Goal: Task Accomplishment & Management: Use online tool/utility

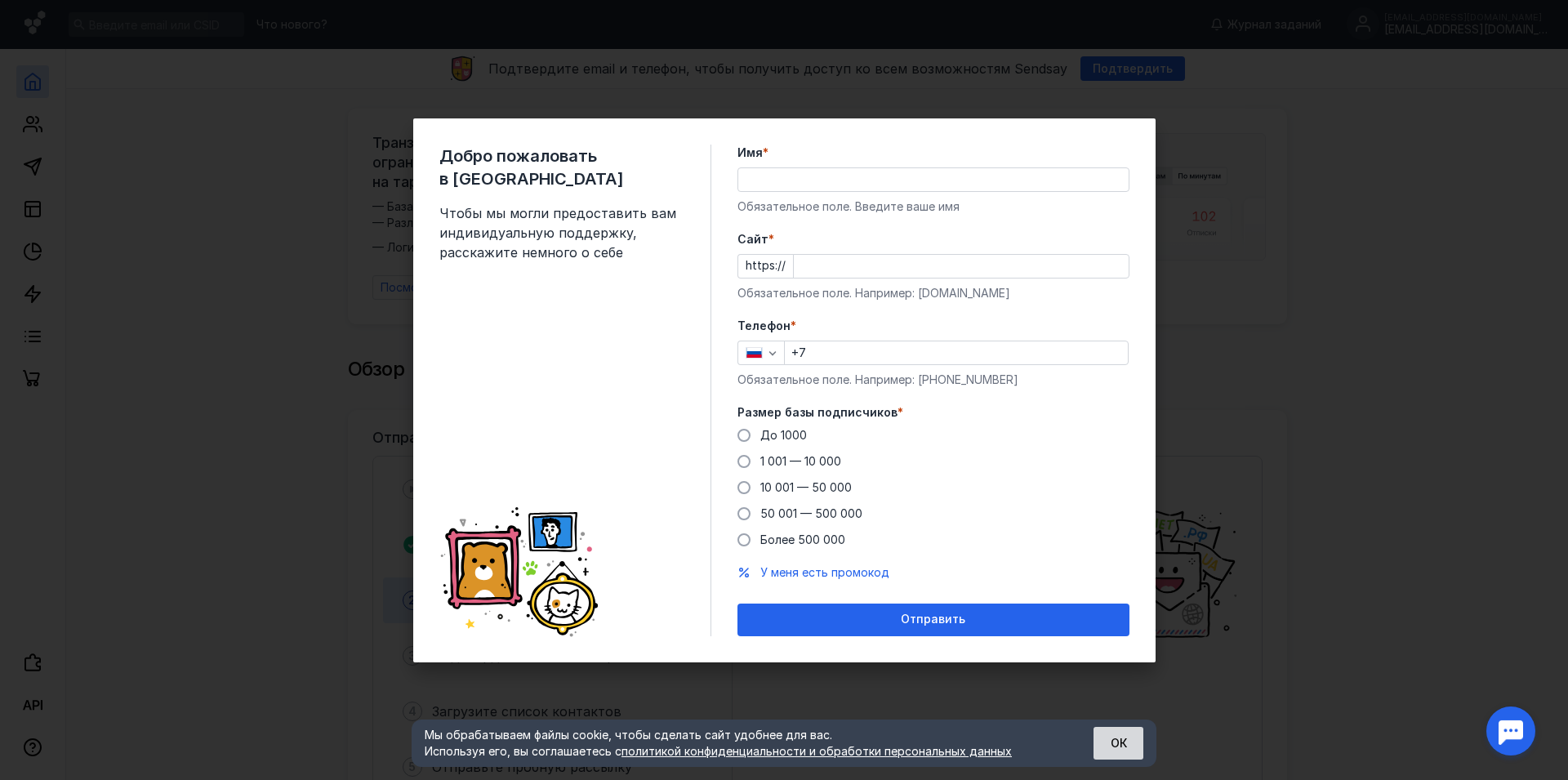
click at [1124, 739] on button "ОК" at bounding box center [1118, 743] width 49 height 33
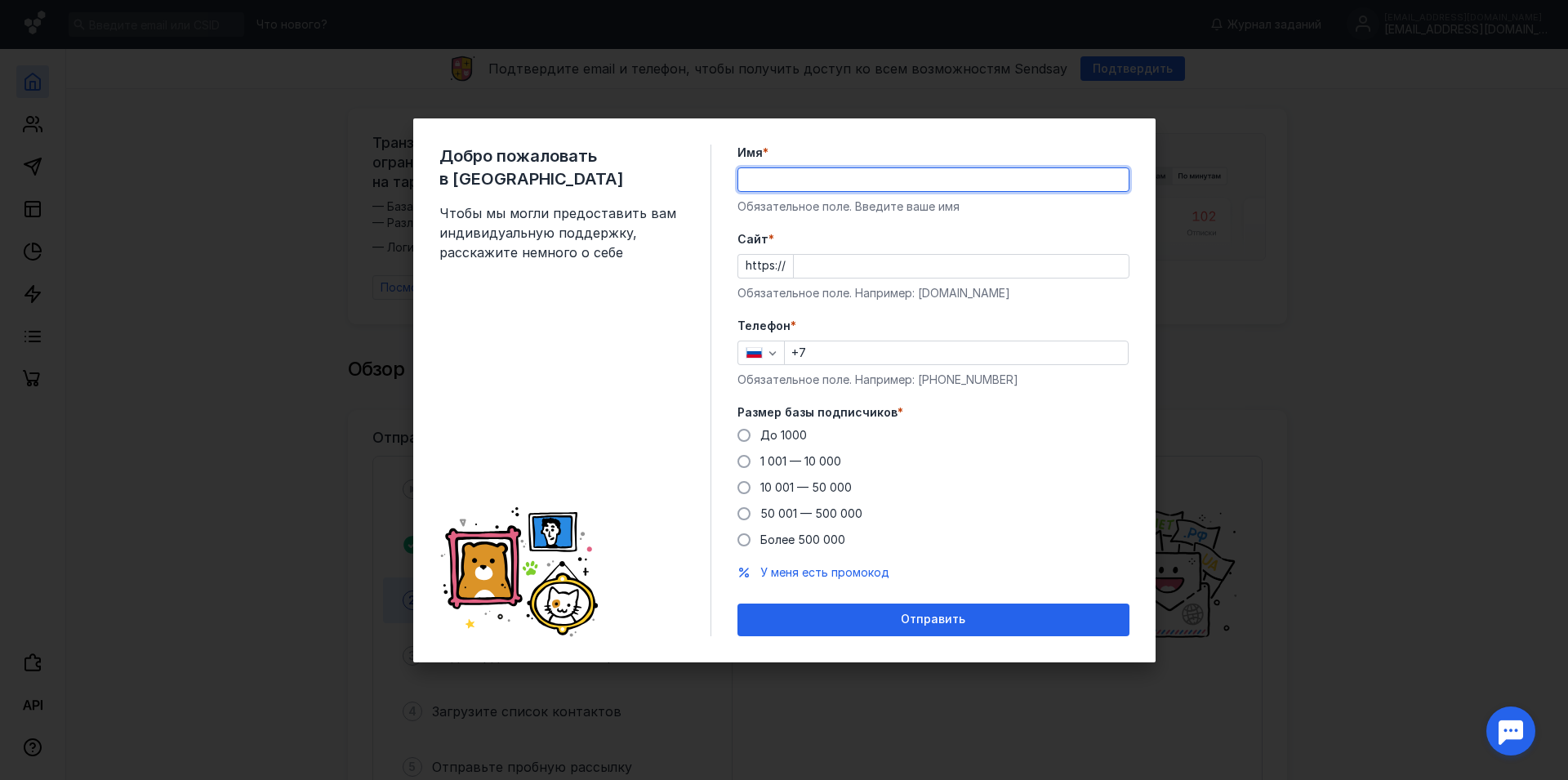
click at [769, 178] on input "Имя *" at bounding box center [933, 179] width 390 height 23
type input "<"
type input "Бул"
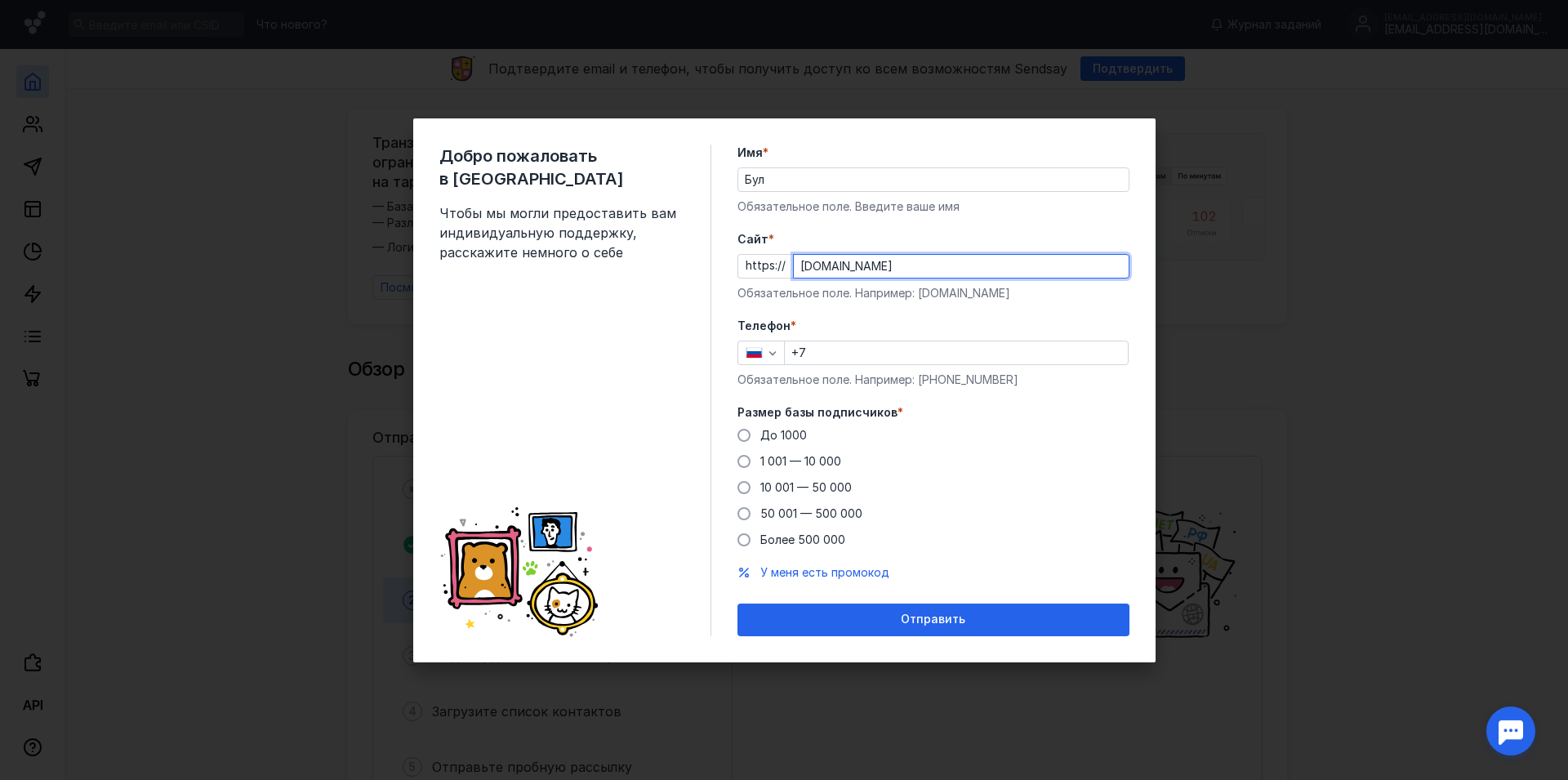
type input "[DOMAIN_NAME]"
click at [852, 351] on input "+7" at bounding box center [955, 352] width 343 height 23
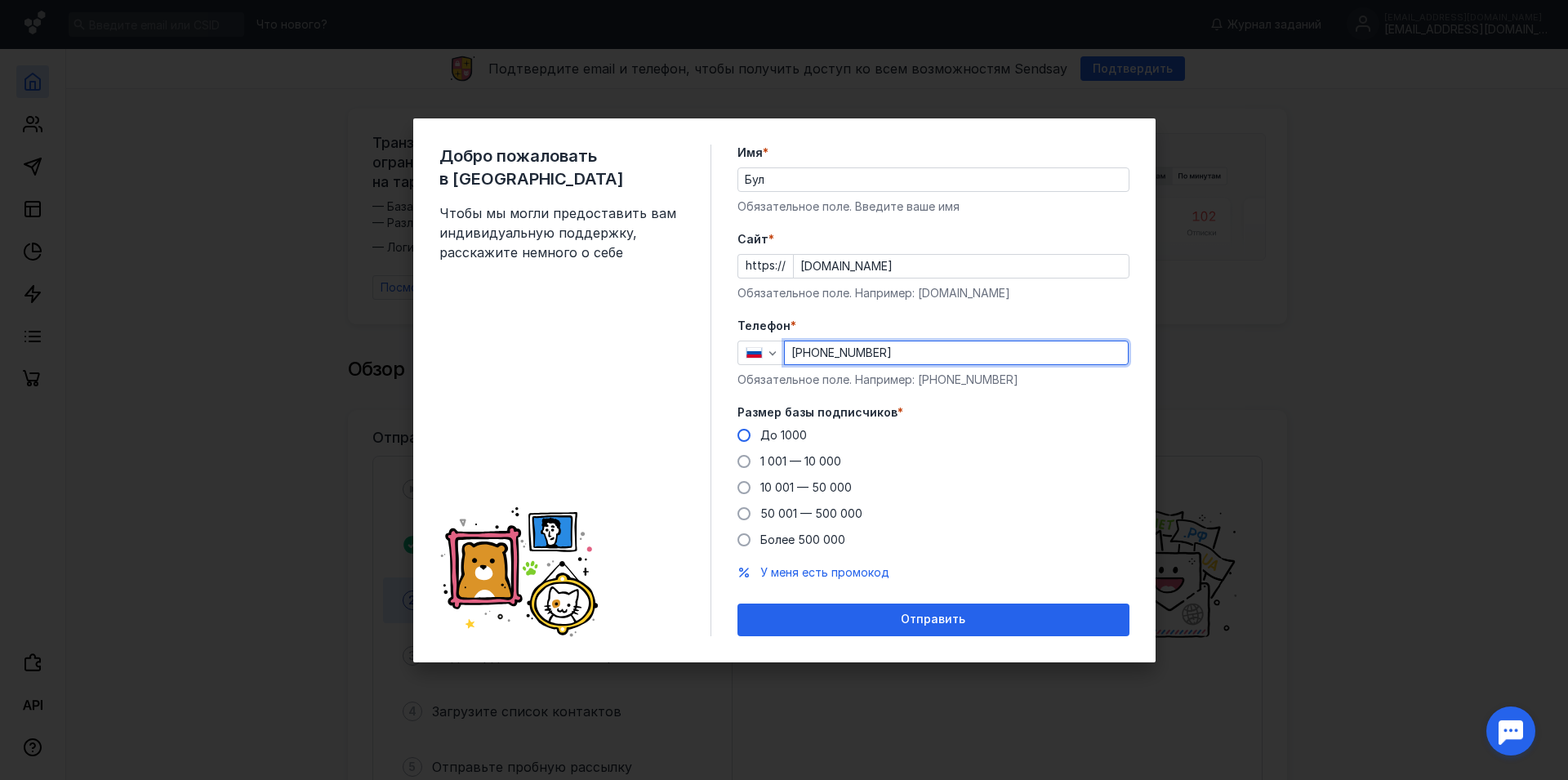
type input "[PHONE_NUMBER]"
click at [750, 433] on span at bounding box center [744, 435] width 13 height 13
click at [0, 0] on input "До 1000" at bounding box center [0, 0] width 0 height 0
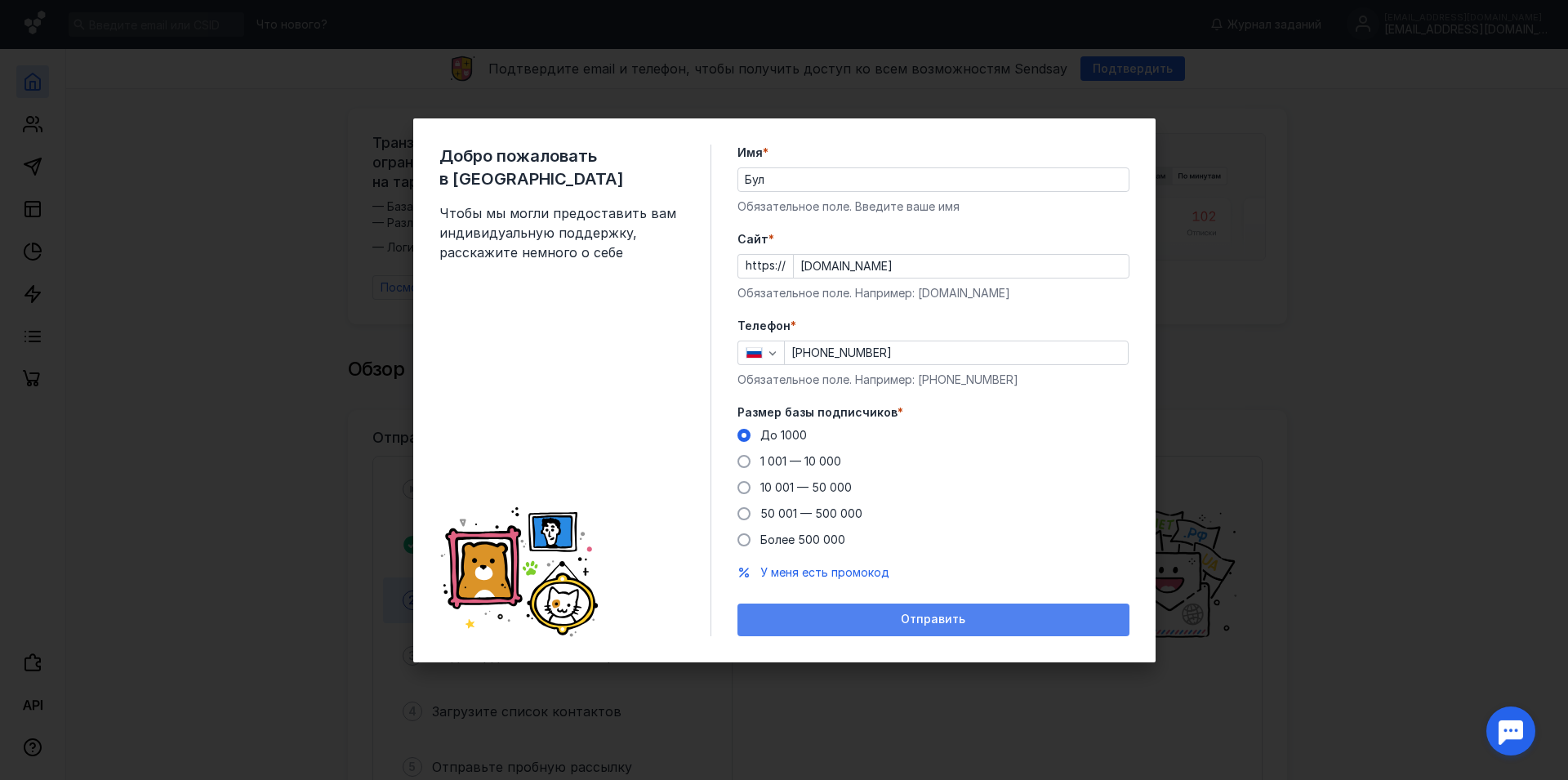
click at [883, 609] on div "Отправить" at bounding box center [933, 620] width 392 height 33
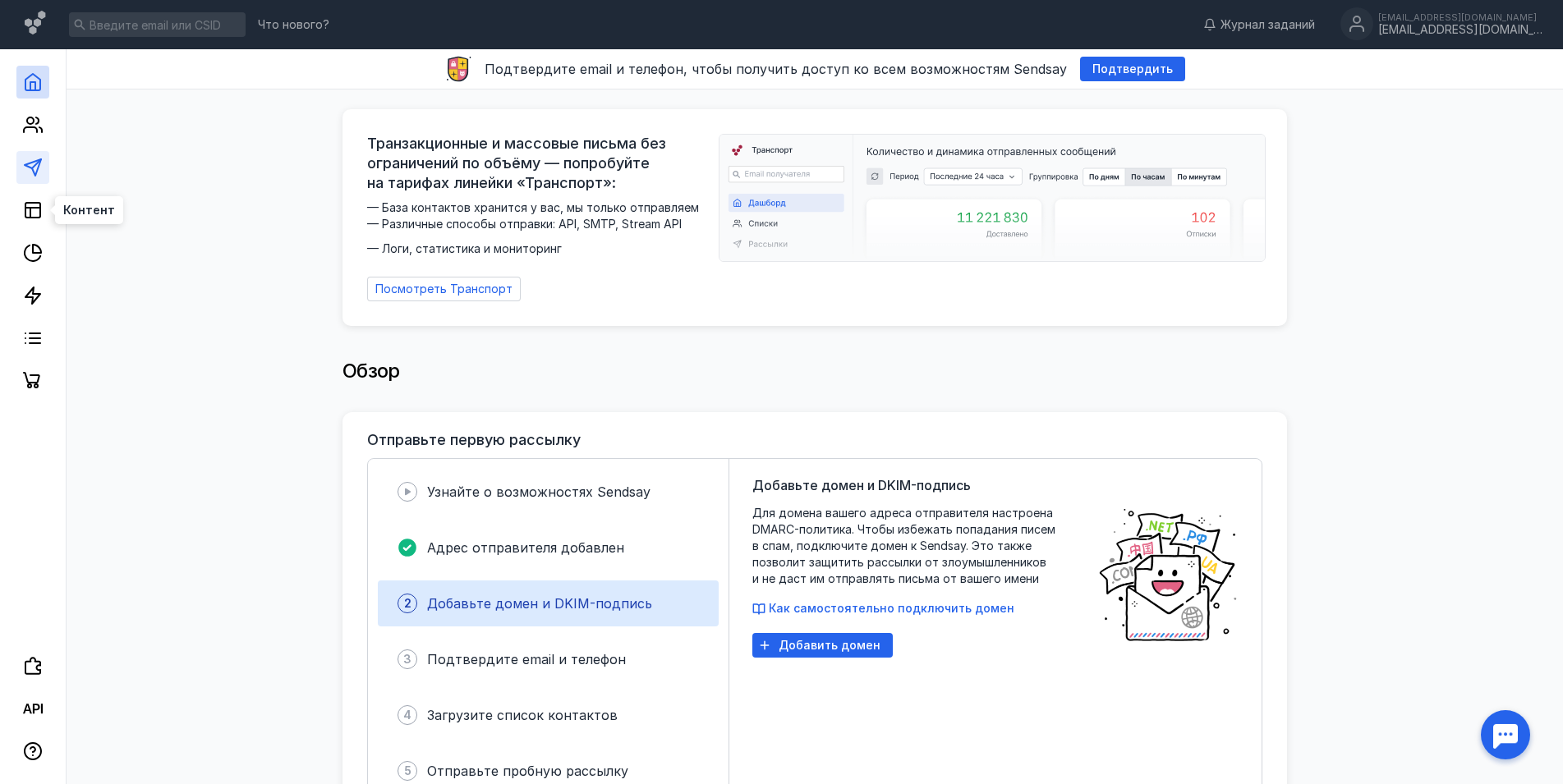
click at [33, 167] on line at bounding box center [37, 164] width 9 height 9
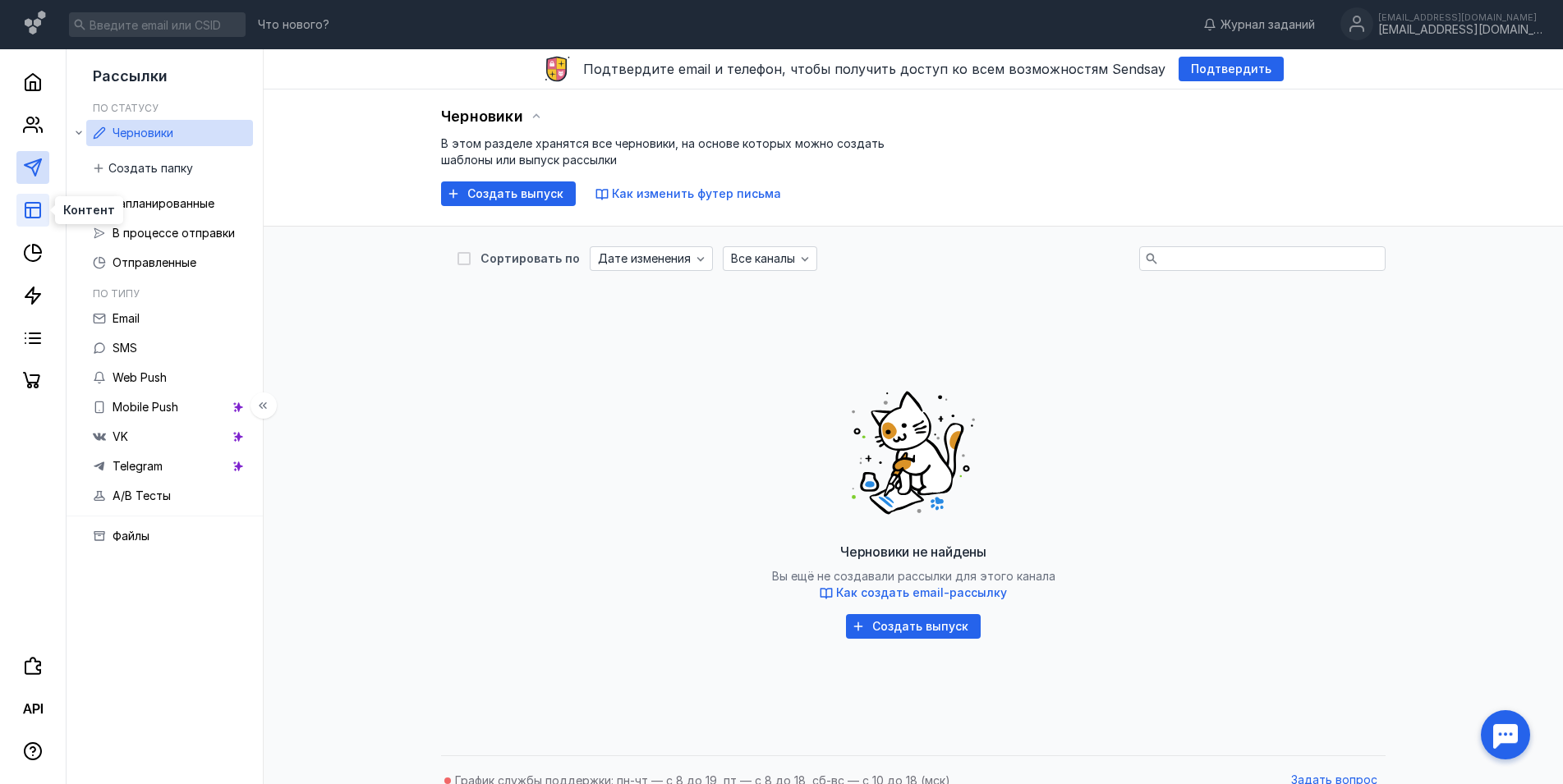
click at [35, 206] on icon at bounding box center [32, 210] width 19 height 19
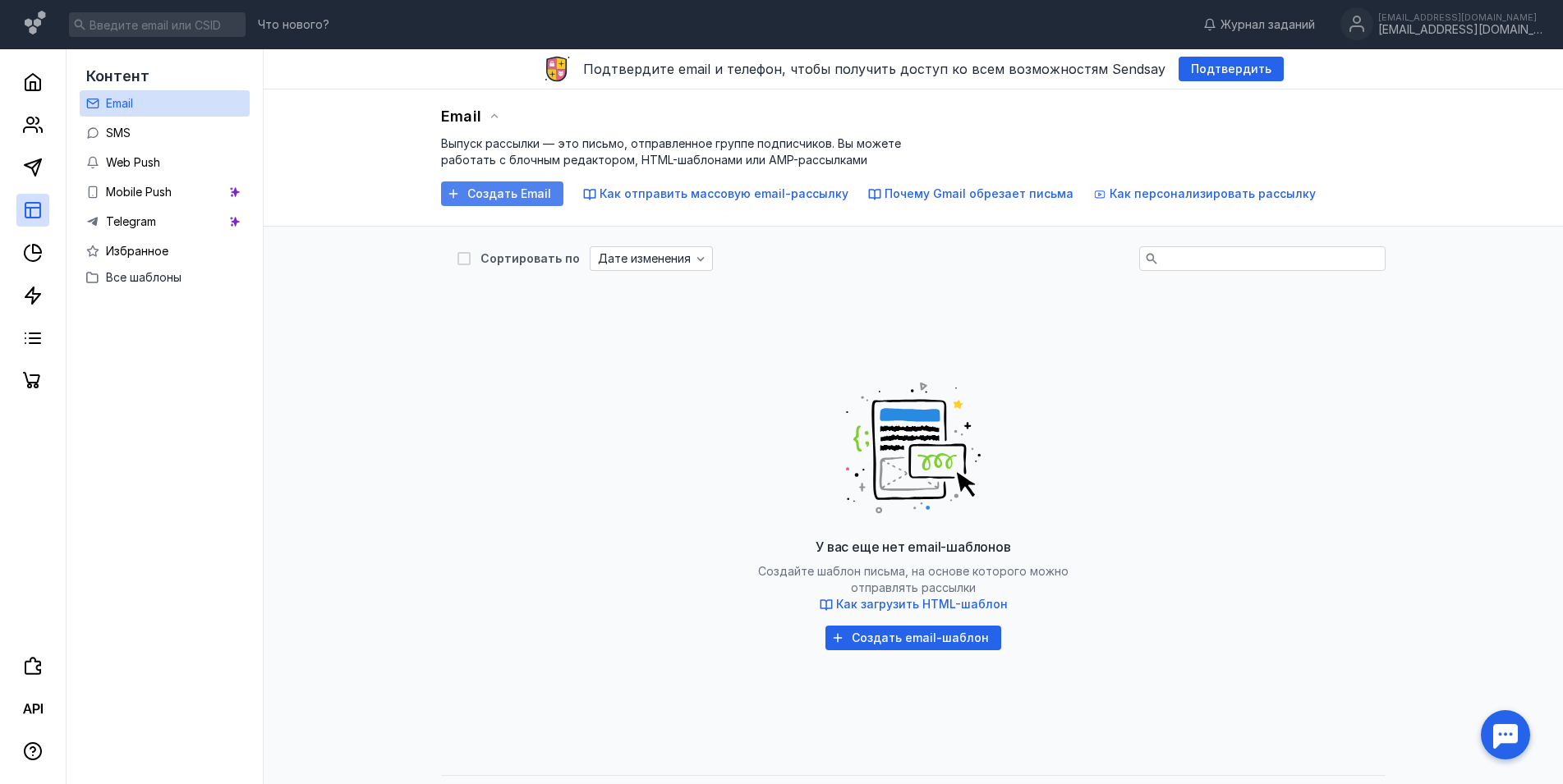
click at [483, 194] on span "Создать Email" at bounding box center [508, 194] width 84 height 14
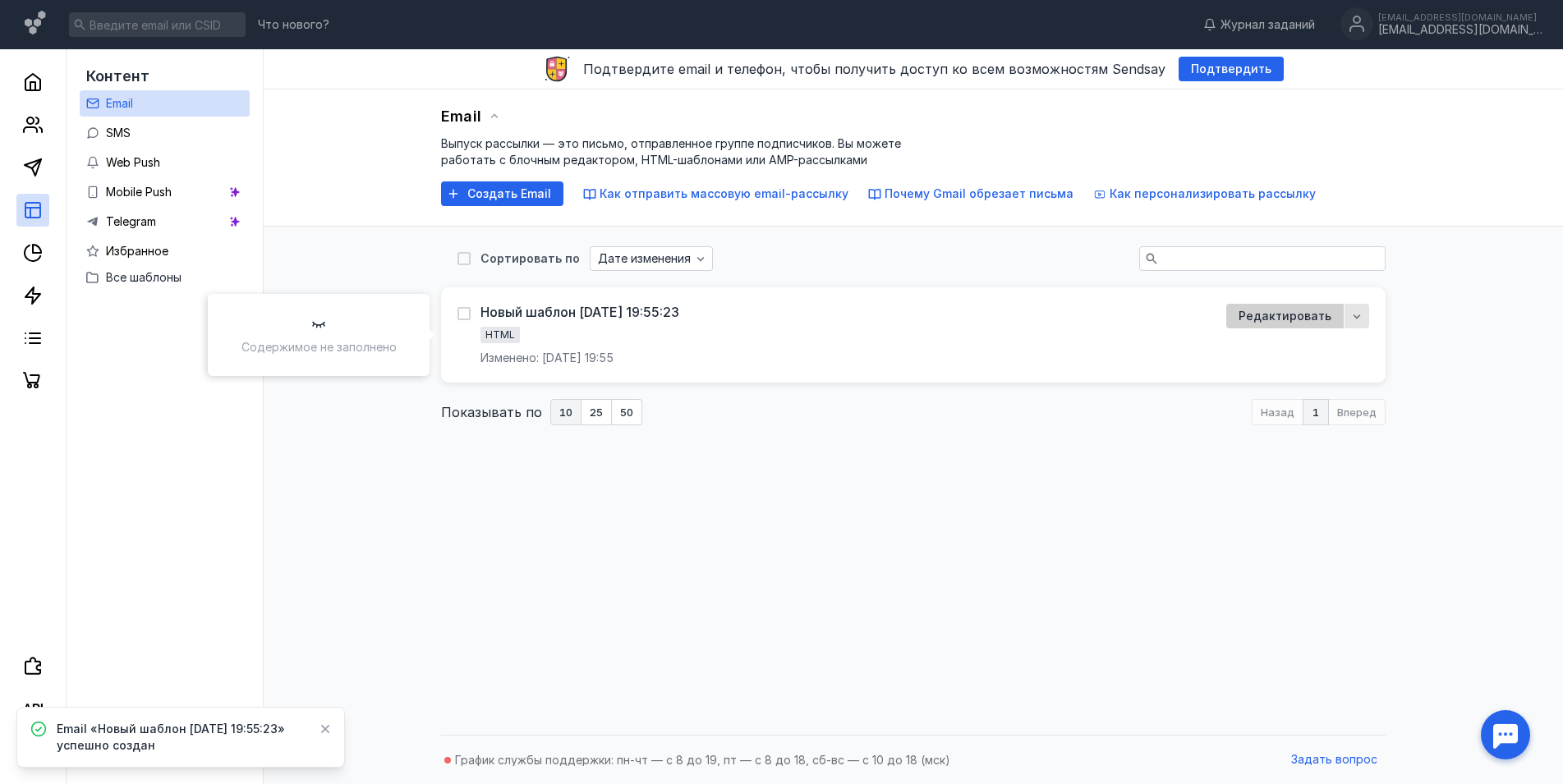
click at [1317, 322] on span "Редактировать" at bounding box center [1284, 316] width 93 height 14
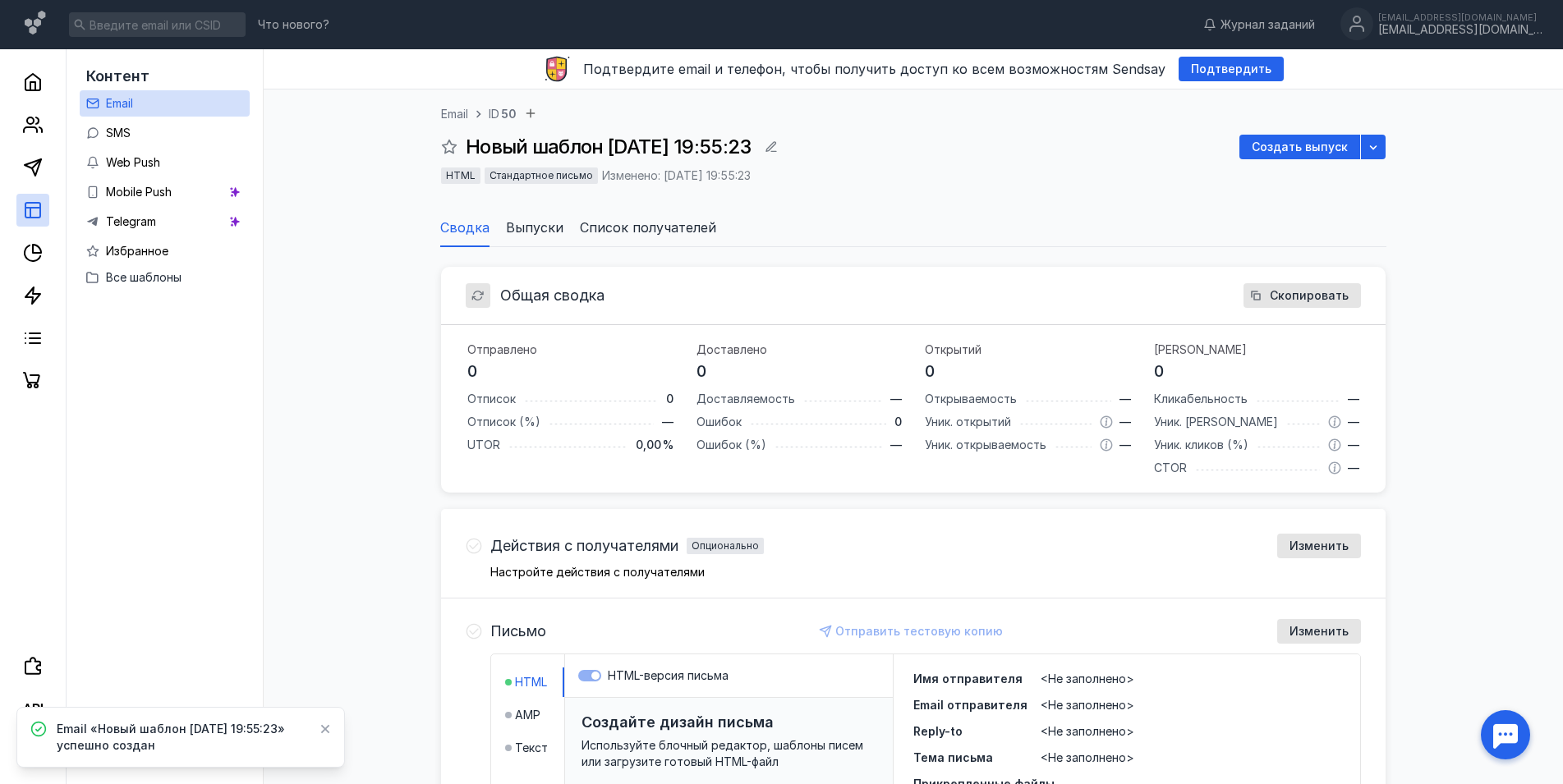
scroll to position [424, 0]
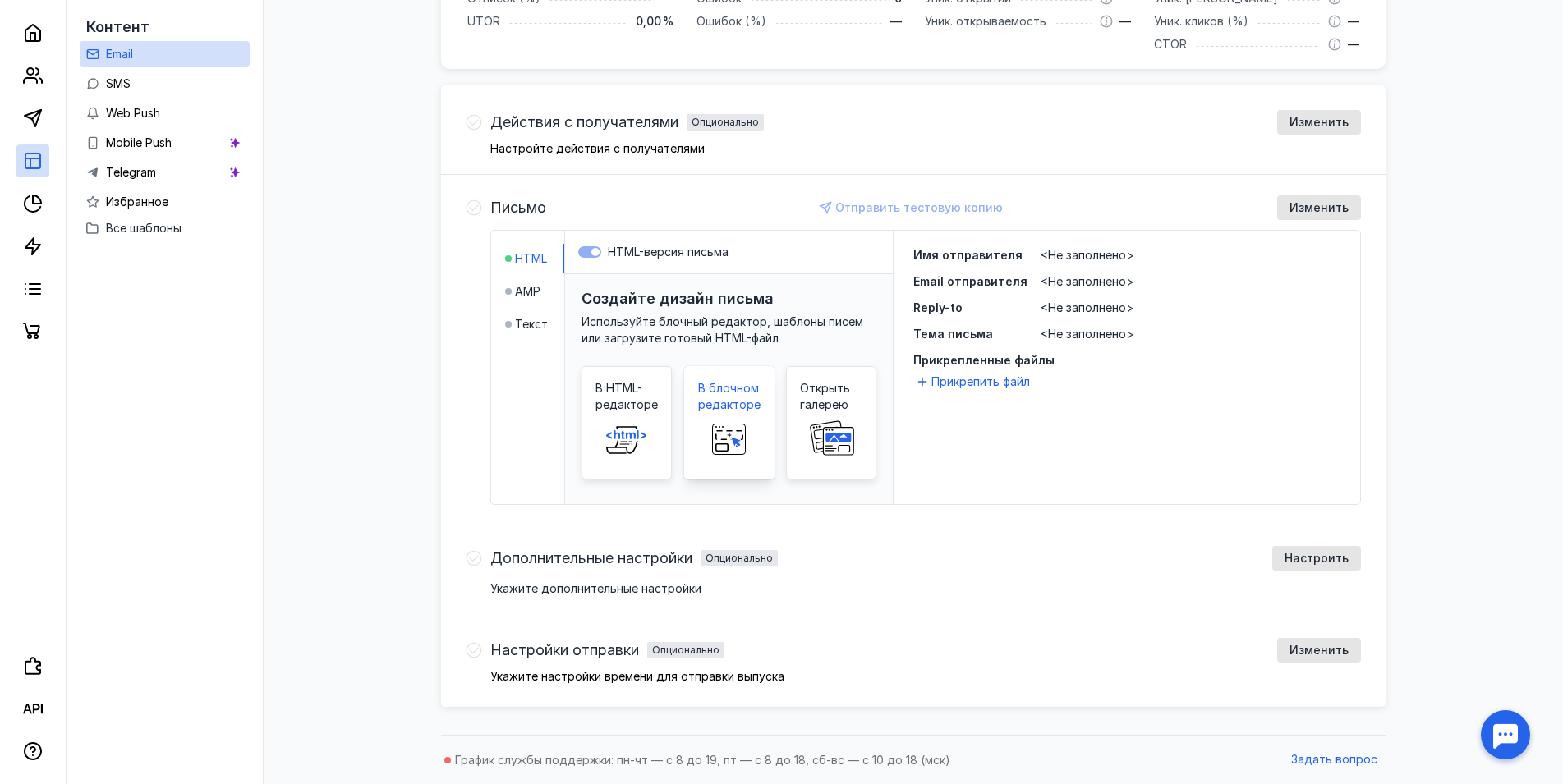
click at [736, 403] on span "В блочном редакторе" at bounding box center [729, 397] width 63 height 33
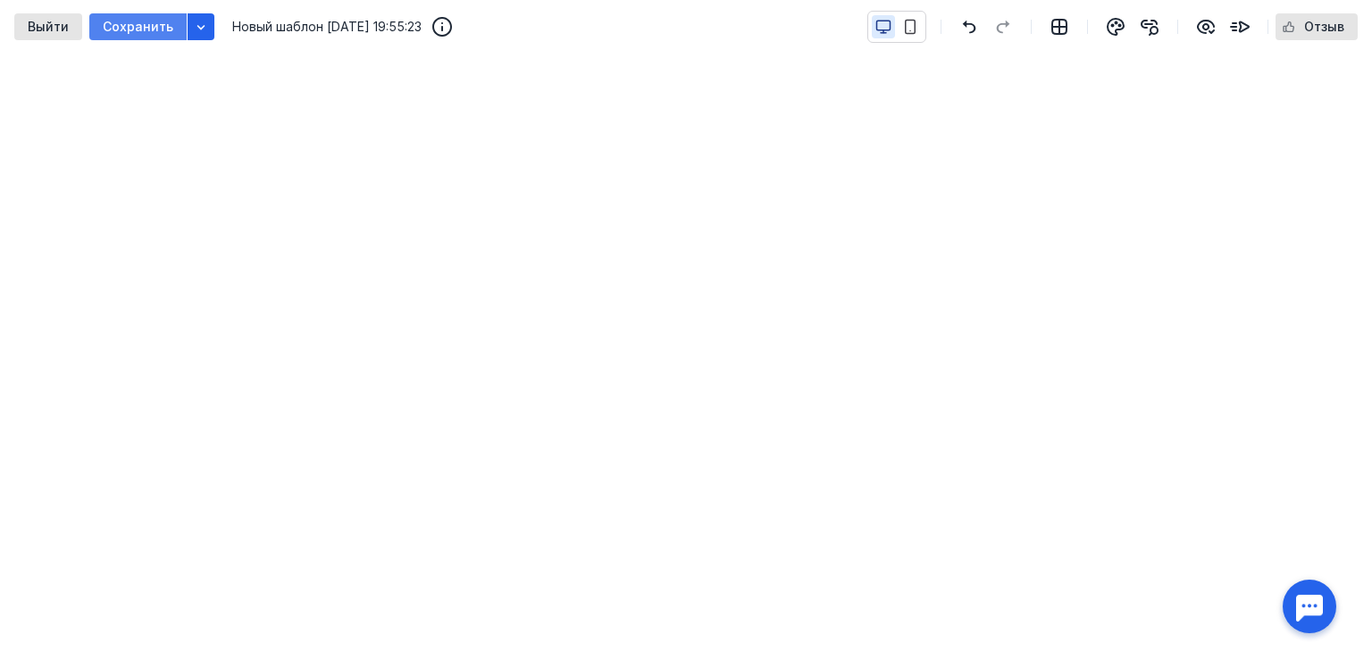
click at [141, 30] on span "Сохранить" at bounding box center [138, 27] width 71 height 15
click at [175, 23] on div "Сохранить" at bounding box center [138, 27] width 88 height 15
